Goal: Obtain resource: Obtain resource

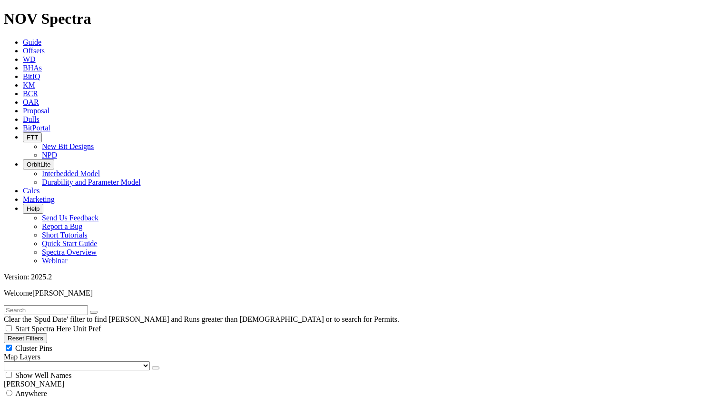
scroll to position [428, 0]
click at [55, 305] on input "text" at bounding box center [46, 310] width 84 height 10
click at [32, 389] on span "Anywhere" at bounding box center [31, 393] width 32 height 8
radio input "true"
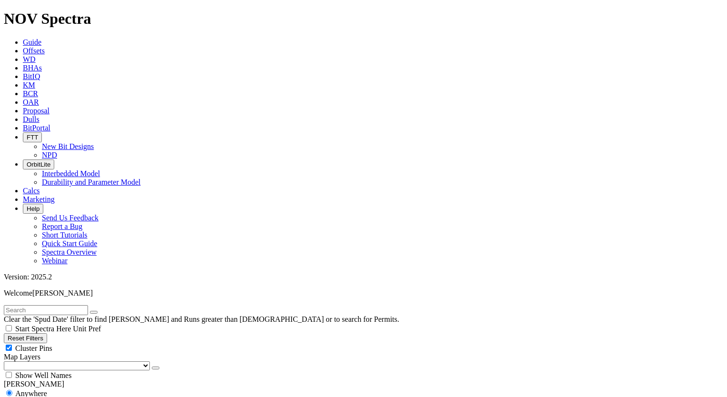
radio input "false"
click at [101, 324] on span "Unit Pref" at bounding box center [87, 328] width 28 height 8
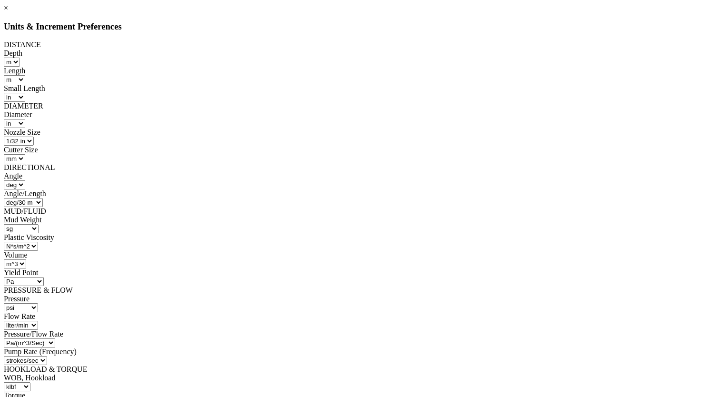
click at [20, 61] on select "ft m" at bounding box center [12, 62] width 16 height 9
select select "object:269361"
click at [20, 58] on select "ft m" at bounding box center [12, 62] width 16 height 9
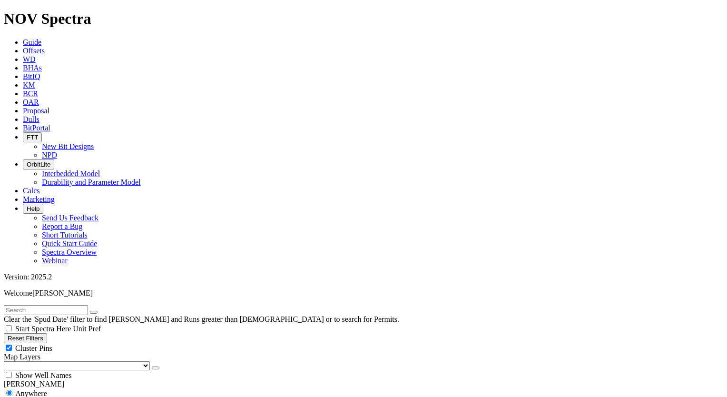
scroll to position [0, 0]
